Goal: Task Accomplishment & Management: Manage account settings

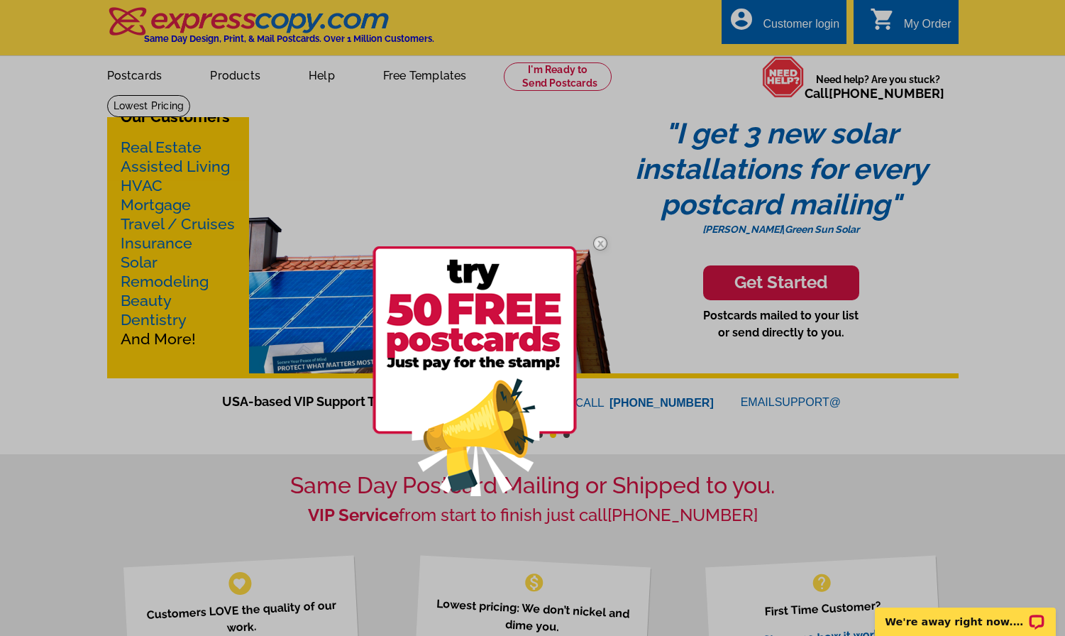
click at [798, 26] on div at bounding box center [532, 318] width 1065 height 636
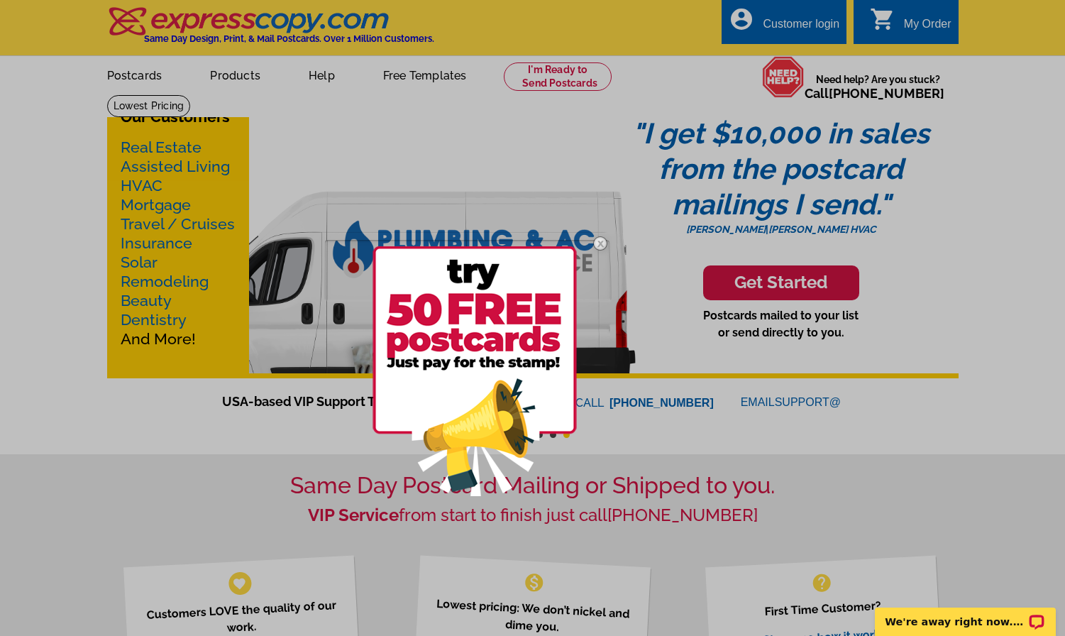
click at [785, 21] on div at bounding box center [532, 318] width 1065 height 636
click at [596, 241] on img at bounding box center [600, 243] width 41 height 41
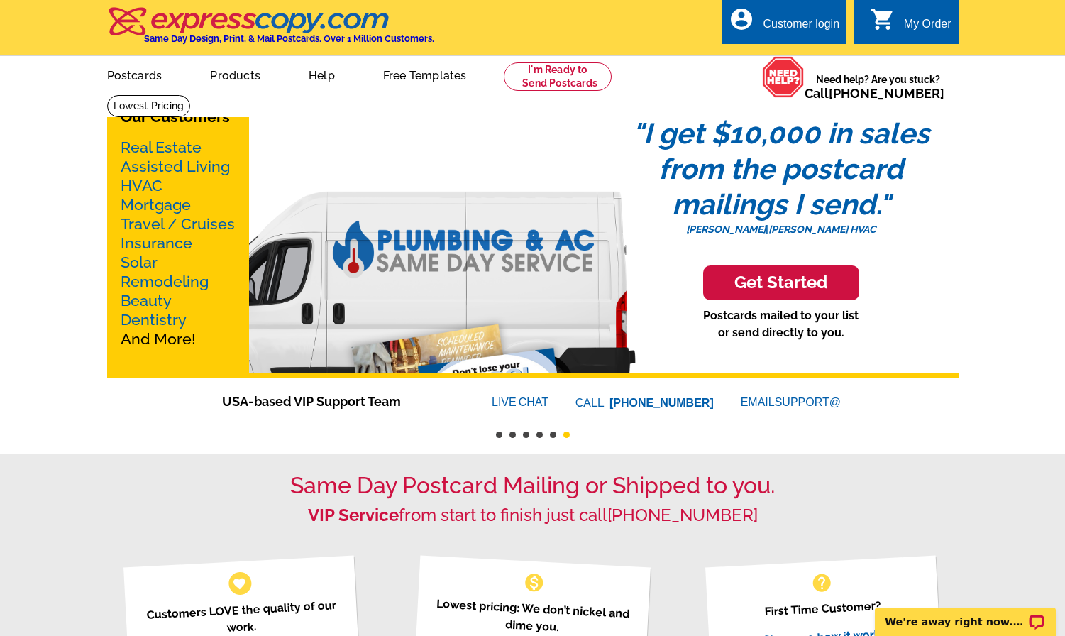
click at [786, 25] on div "Customer login" at bounding box center [801, 28] width 77 height 20
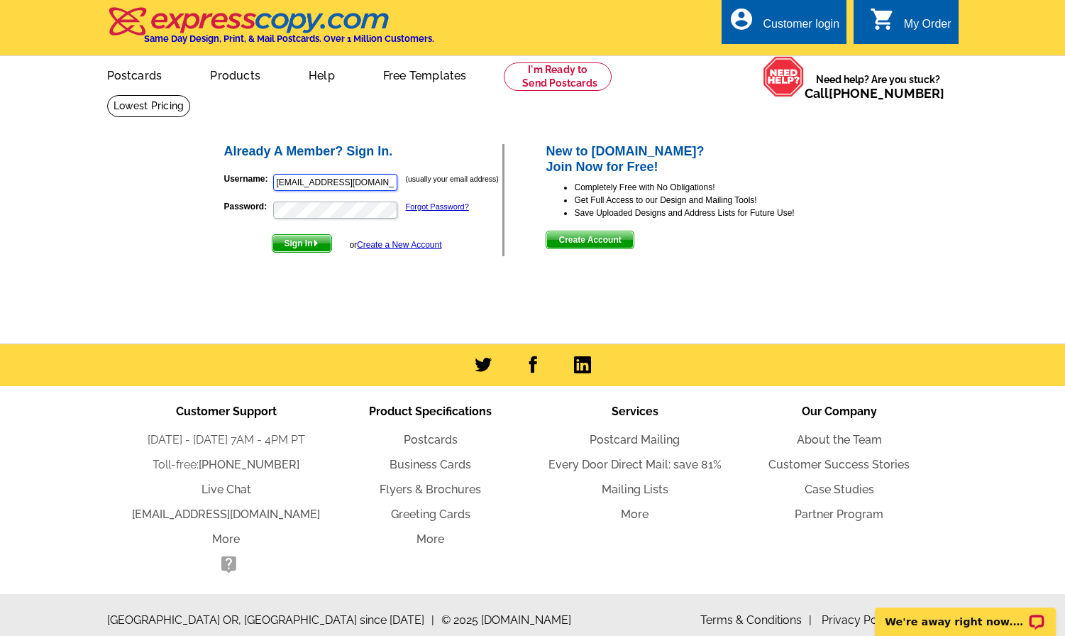
click at [314, 183] on input "solesrealestate@gmail.com" at bounding box center [335, 182] width 124 height 17
type input "lynn@rewinterpark.com"
click at [319, 244] on img "submit" at bounding box center [316, 243] width 6 height 6
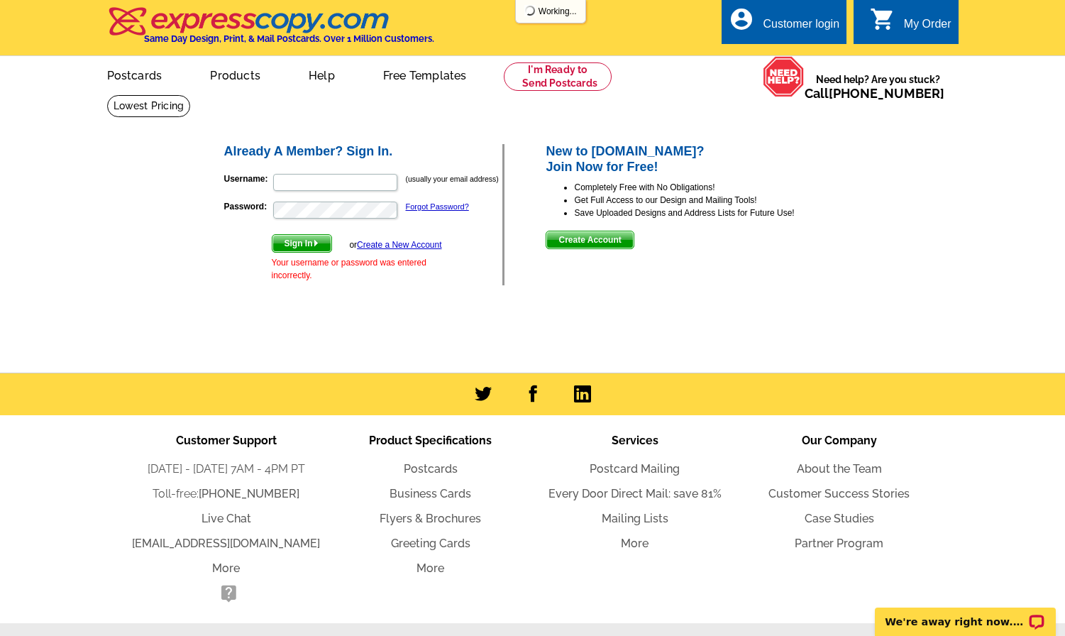
type input "lynn@rewinterpark.com"
click at [307, 245] on span "Sign In" at bounding box center [301, 243] width 59 height 17
click at [272, 234] on button "Sign In" at bounding box center [302, 243] width 60 height 18
